Goal: Information Seeking & Learning: Learn about a topic

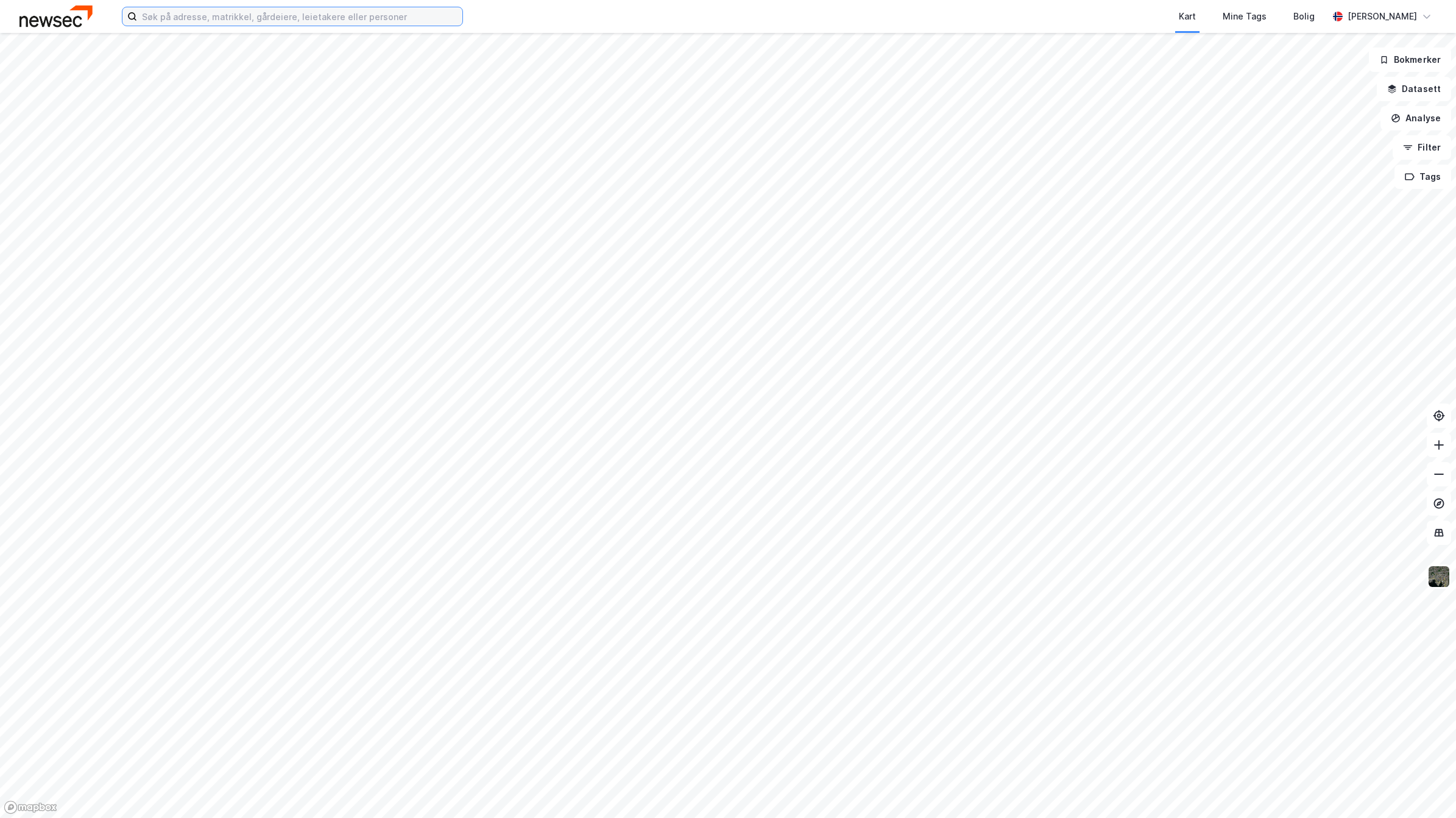
click at [233, 19] on input at bounding box center [299, 17] width 325 height 18
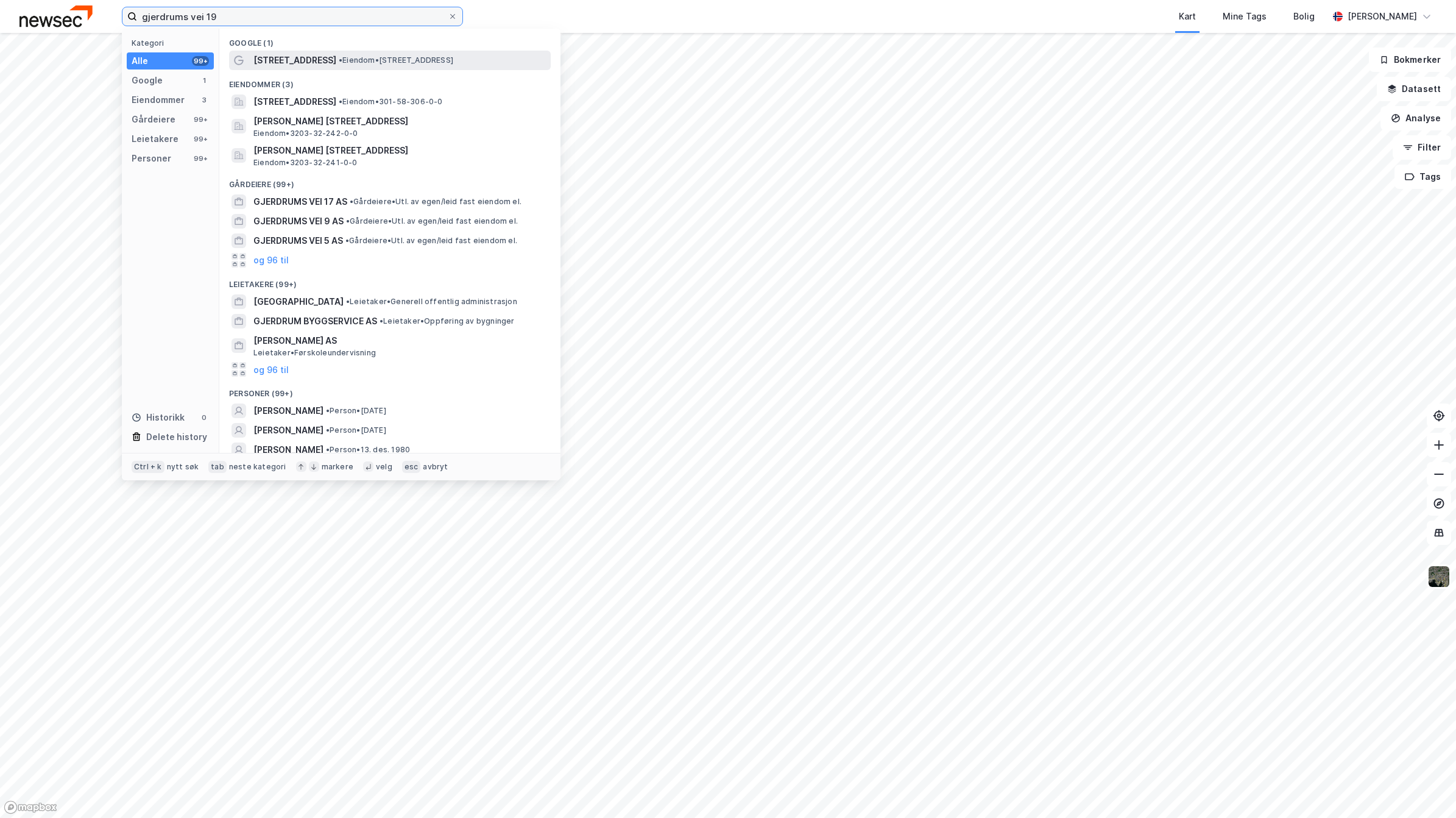
type input "gjerdrums vei 19"
click at [278, 58] on span "[STREET_ADDRESS]" at bounding box center [295, 60] width 83 height 14
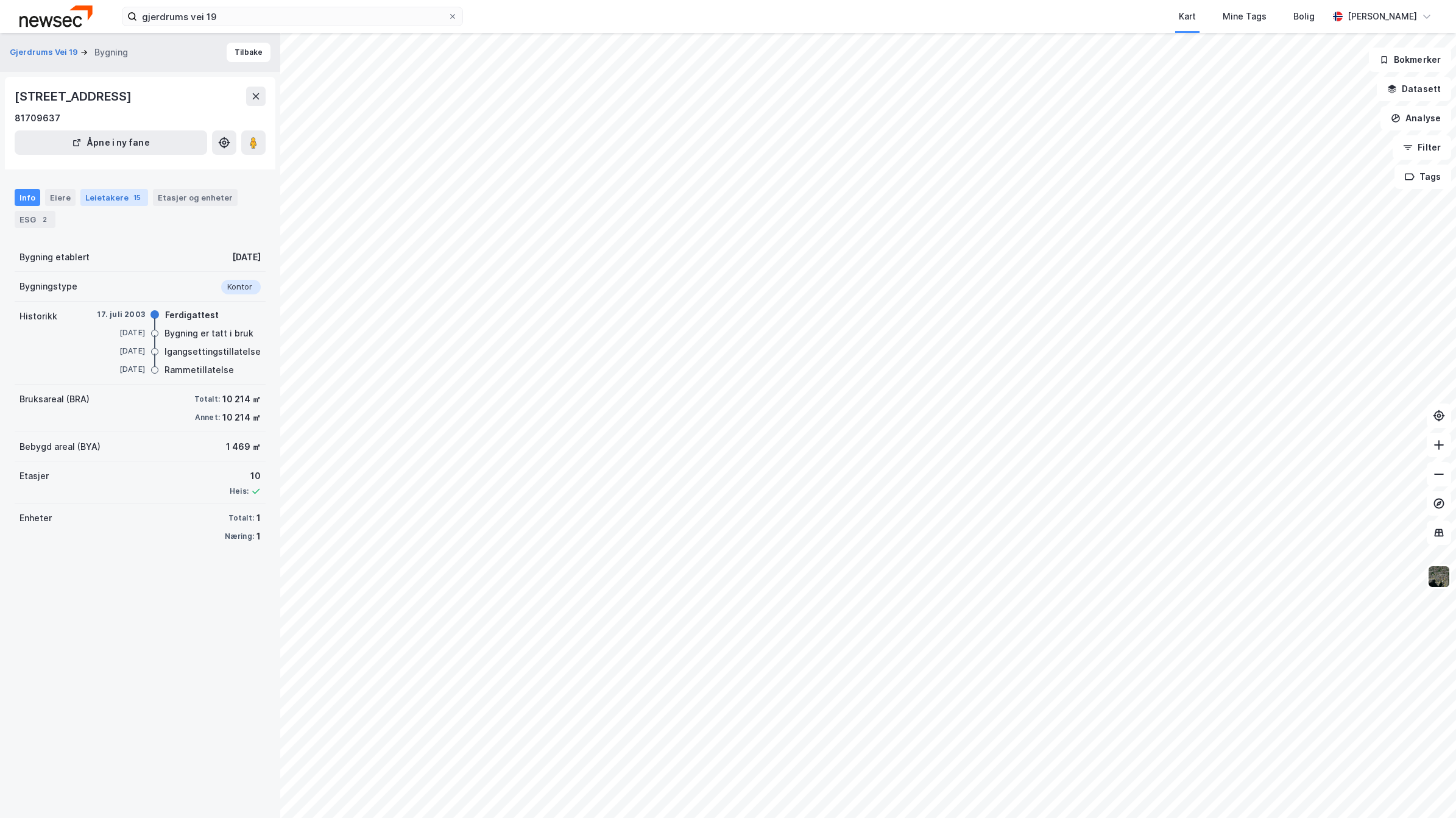
click at [100, 198] on div "Leietakere 15" at bounding box center [114, 198] width 68 height 17
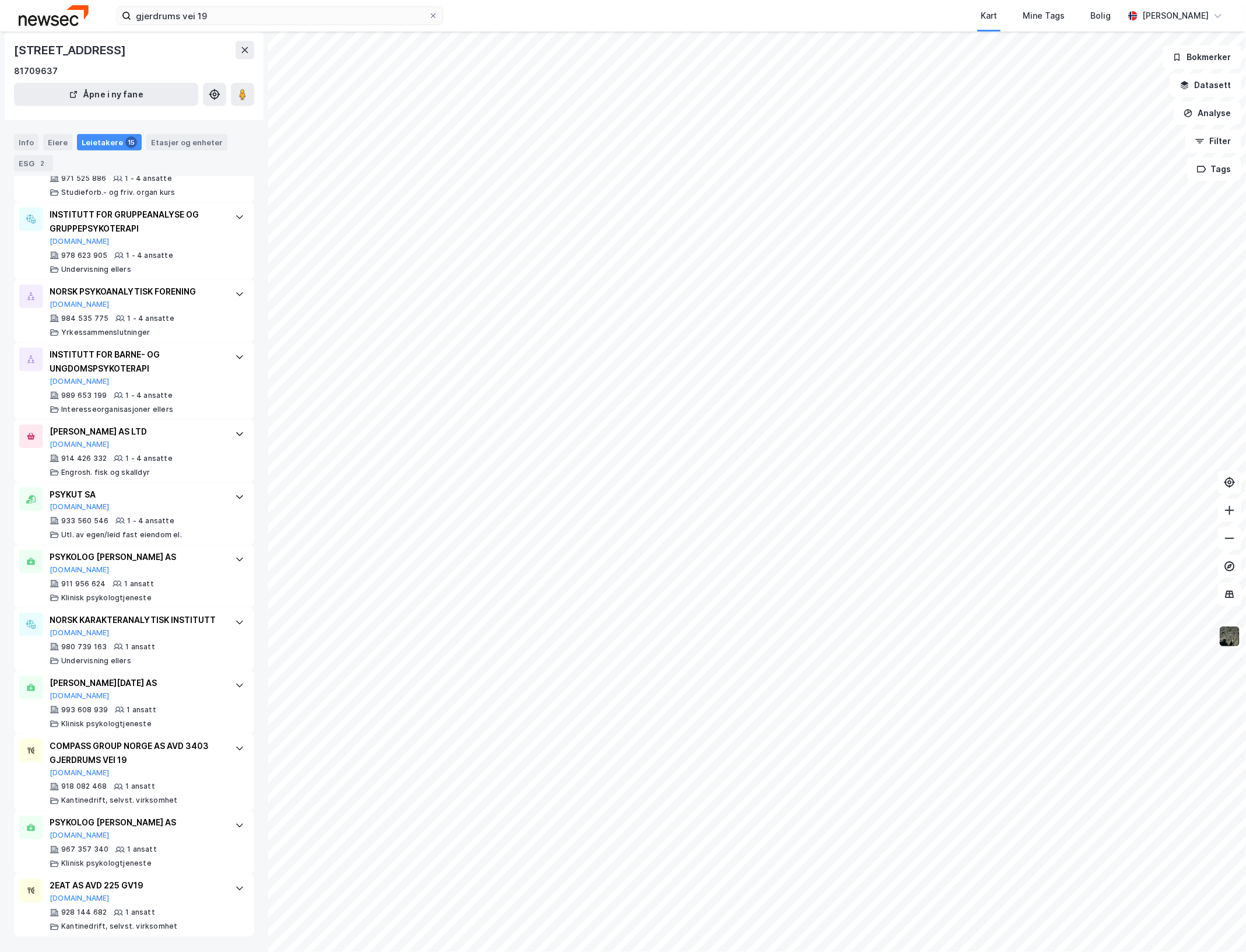
scroll to position [529, 0]
